Goal: Transaction & Acquisition: Purchase product/service

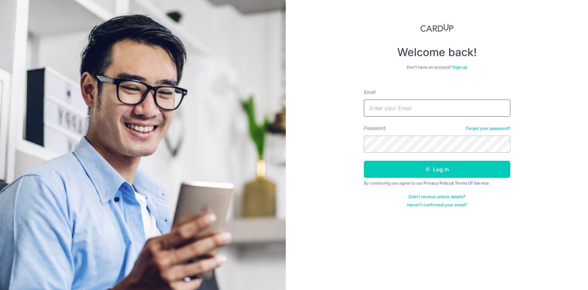
click at [413, 113] on input "Email" at bounding box center [437, 108] width 146 height 17
type input "[EMAIL_ADDRESS][DOMAIN_NAME]"
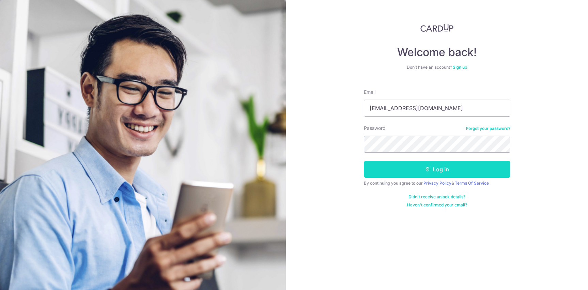
click at [421, 171] on button "Log in" at bounding box center [437, 169] width 146 height 17
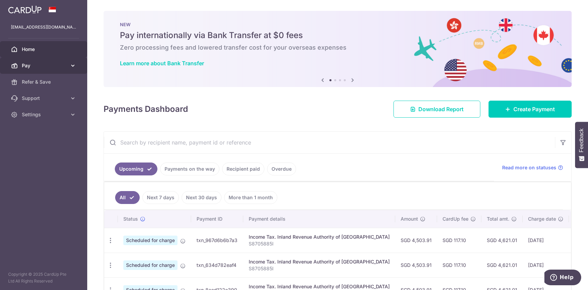
click at [28, 68] on span "Pay" at bounding box center [44, 65] width 45 height 7
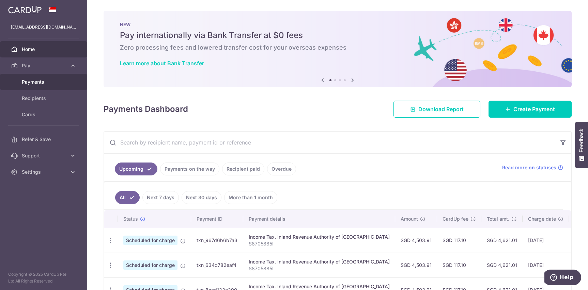
click at [43, 83] on span "Payments" at bounding box center [44, 82] width 45 height 7
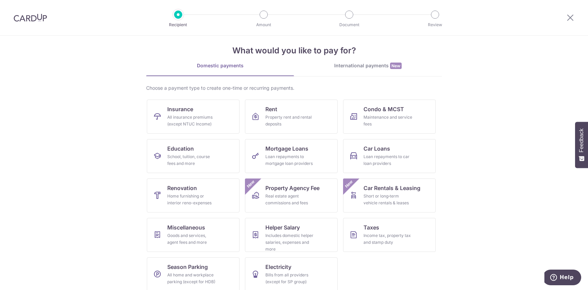
scroll to position [14, 0]
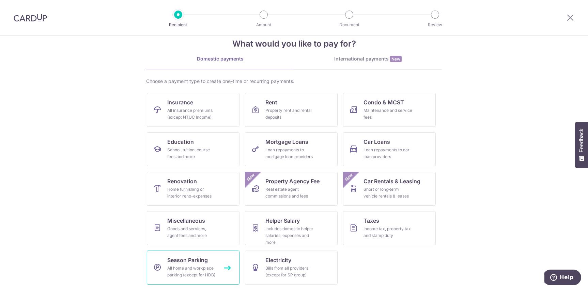
click at [209, 266] on div "All home and workplace parking (except for HDB)" at bounding box center [191, 272] width 49 height 14
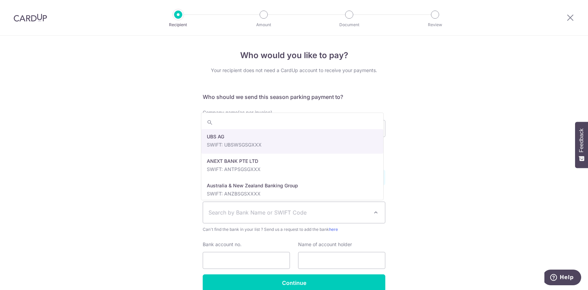
click at [380, 211] on span "Search by Bank Name or SWIFT Code" at bounding box center [294, 212] width 182 height 21
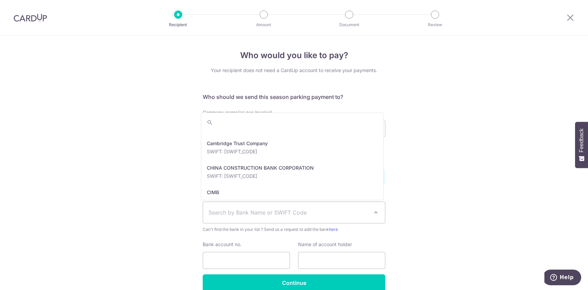
scroll to position [306, 0]
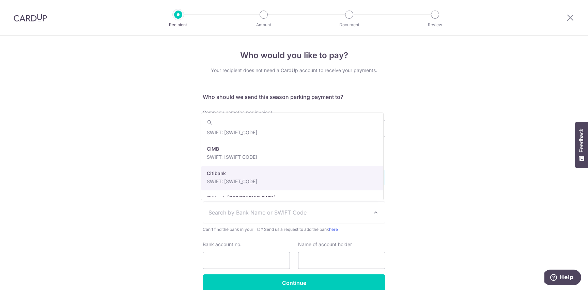
click at [449, 167] on div "Who would you like to pay? Your recipient does not need a CardUp account to rec…" at bounding box center [294, 180] width 588 height 288
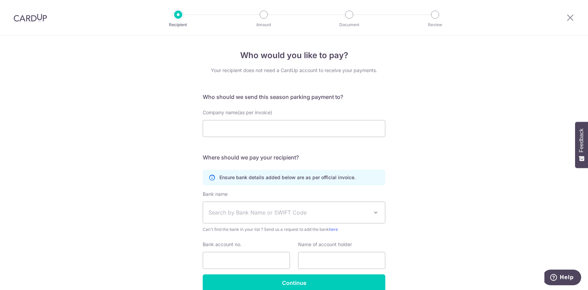
click at [564, 16] on div at bounding box center [569, 17] width 35 height 35
click at [571, 16] on icon at bounding box center [570, 17] width 8 height 9
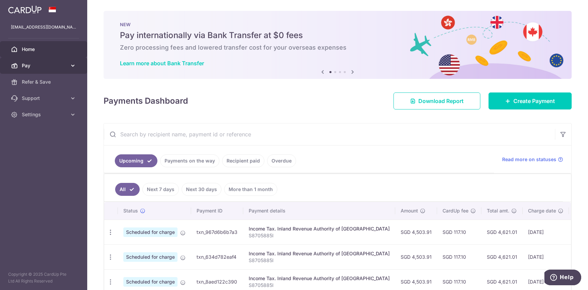
click at [51, 66] on span "Pay" at bounding box center [44, 65] width 45 height 7
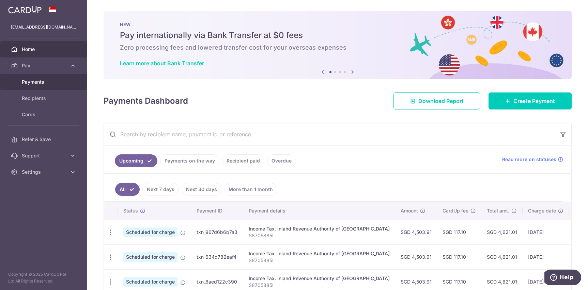
click at [44, 85] on span "Payments" at bounding box center [44, 82] width 45 height 7
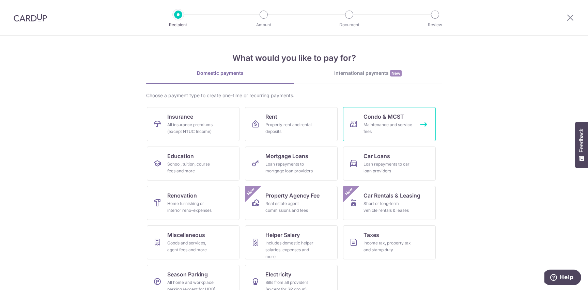
click at [368, 124] on div "Maintenance and service fees" at bounding box center [387, 129] width 49 height 14
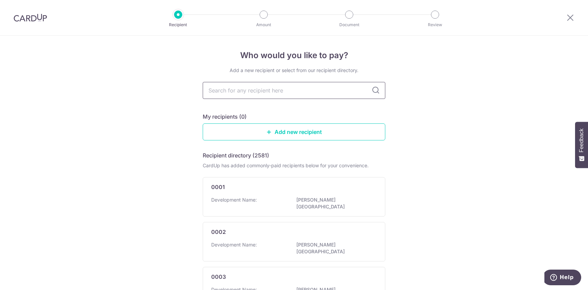
click at [280, 90] on input "text" at bounding box center [294, 90] width 183 height 17
type input "[DEMOGRAPHIC_DATA] towers"
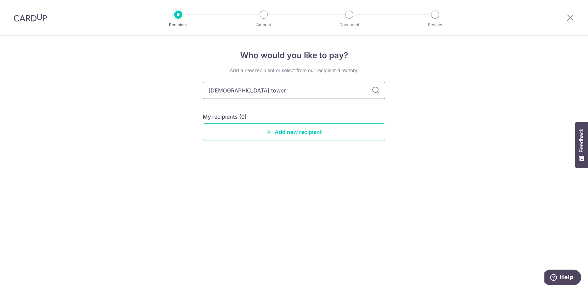
type input "lutheran tower"
type input "lutheran"
type input "l"
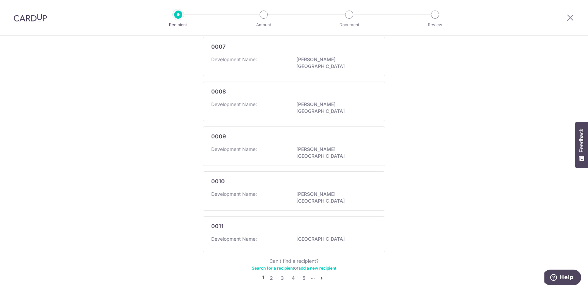
scroll to position [367, 0]
click at [268, 273] on link "2" at bounding box center [271, 277] width 8 height 8
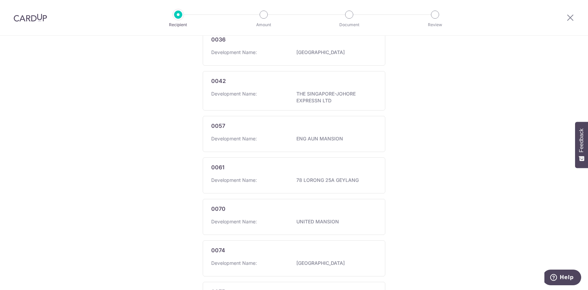
scroll to position [370, 0]
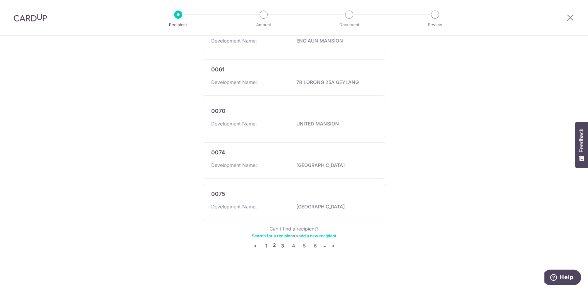
click at [281, 246] on link "3" at bounding box center [283, 246] width 8 height 8
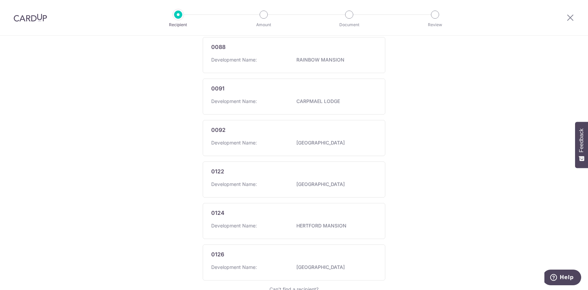
scroll to position [367, 0]
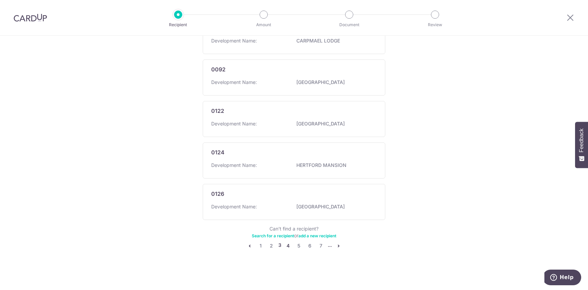
click at [289, 246] on link "4" at bounding box center [288, 246] width 8 height 8
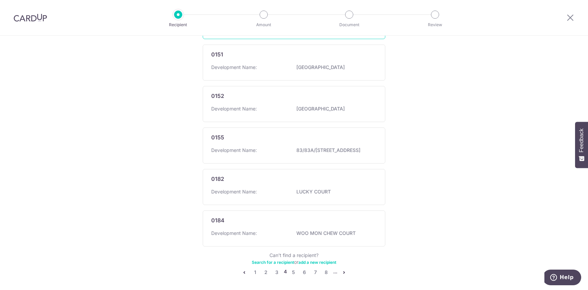
scroll to position [374, 0]
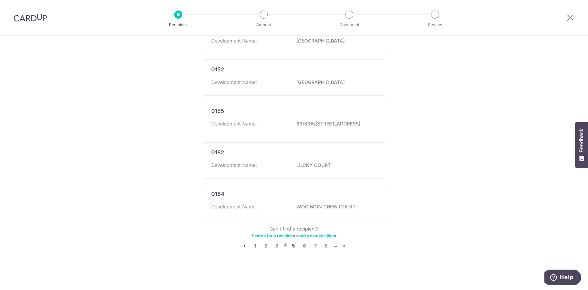
click at [293, 247] on link "5" at bounding box center [293, 246] width 8 height 8
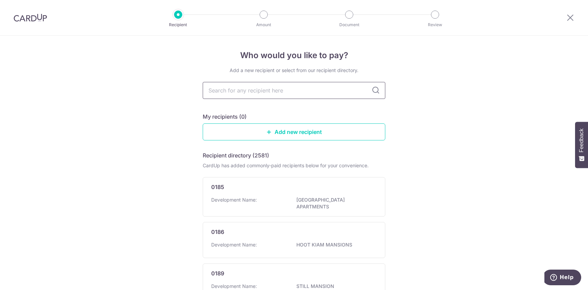
click at [256, 96] on input "text" at bounding box center [294, 90] width 183 height 17
type input "kim sia"
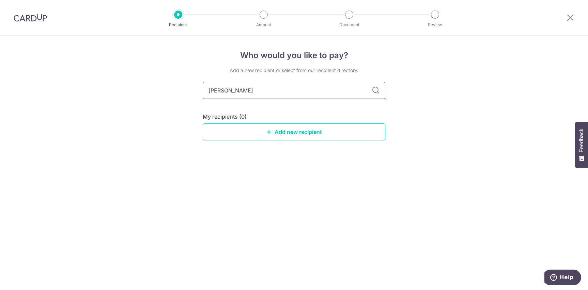
type input "kim sia"
type input "kim"
drag, startPoint x: 235, startPoint y: 91, endPoint x: 184, endPoint y: 92, distance: 51.1
click at [184, 92] on div "Who would you like to pay? Add a new recipient or select from our recipient dir…" at bounding box center [294, 163] width 588 height 255
click at [191, 93] on div "Who would you like to pay? Add a new recipient or select from our recipient dir…" at bounding box center [294, 163] width 588 height 255
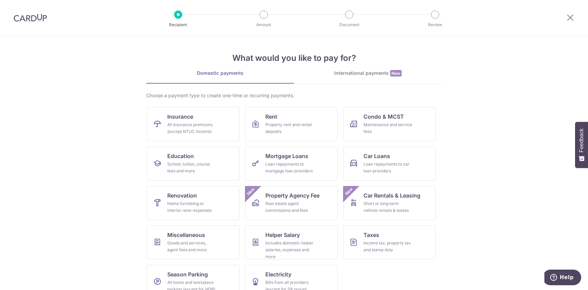
scroll to position [14, 0]
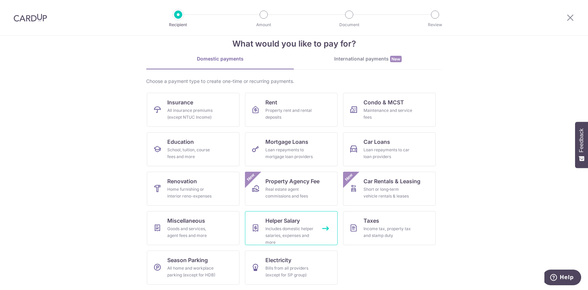
click at [285, 235] on div "Includes domestic helper salaries, expenses and more" at bounding box center [289, 236] width 49 height 20
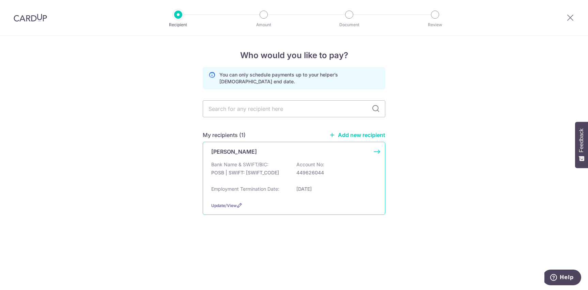
click at [290, 182] on div "Bank Name & SWIFT/BIC: POSB | SWIFT: DBSSSGSGXXX Account No: 449626044" at bounding box center [293, 172] width 165 height 22
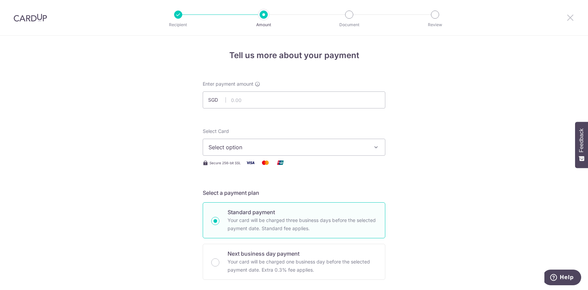
drag, startPoint x: 569, startPoint y: 18, endPoint x: 326, endPoint y: 30, distance: 243.8
click at [569, 18] on icon at bounding box center [570, 17] width 8 height 9
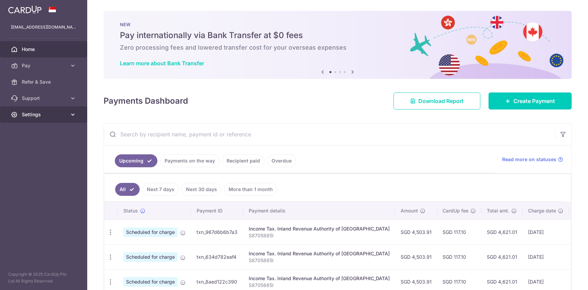
click at [51, 115] on span "Settings" at bounding box center [44, 114] width 45 height 7
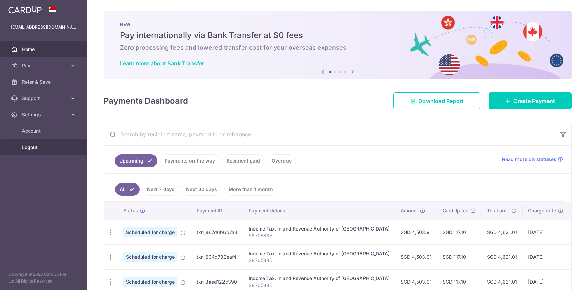
click at [34, 146] on span "Logout" at bounding box center [44, 147] width 45 height 7
